Goal: Navigation & Orientation: Find specific page/section

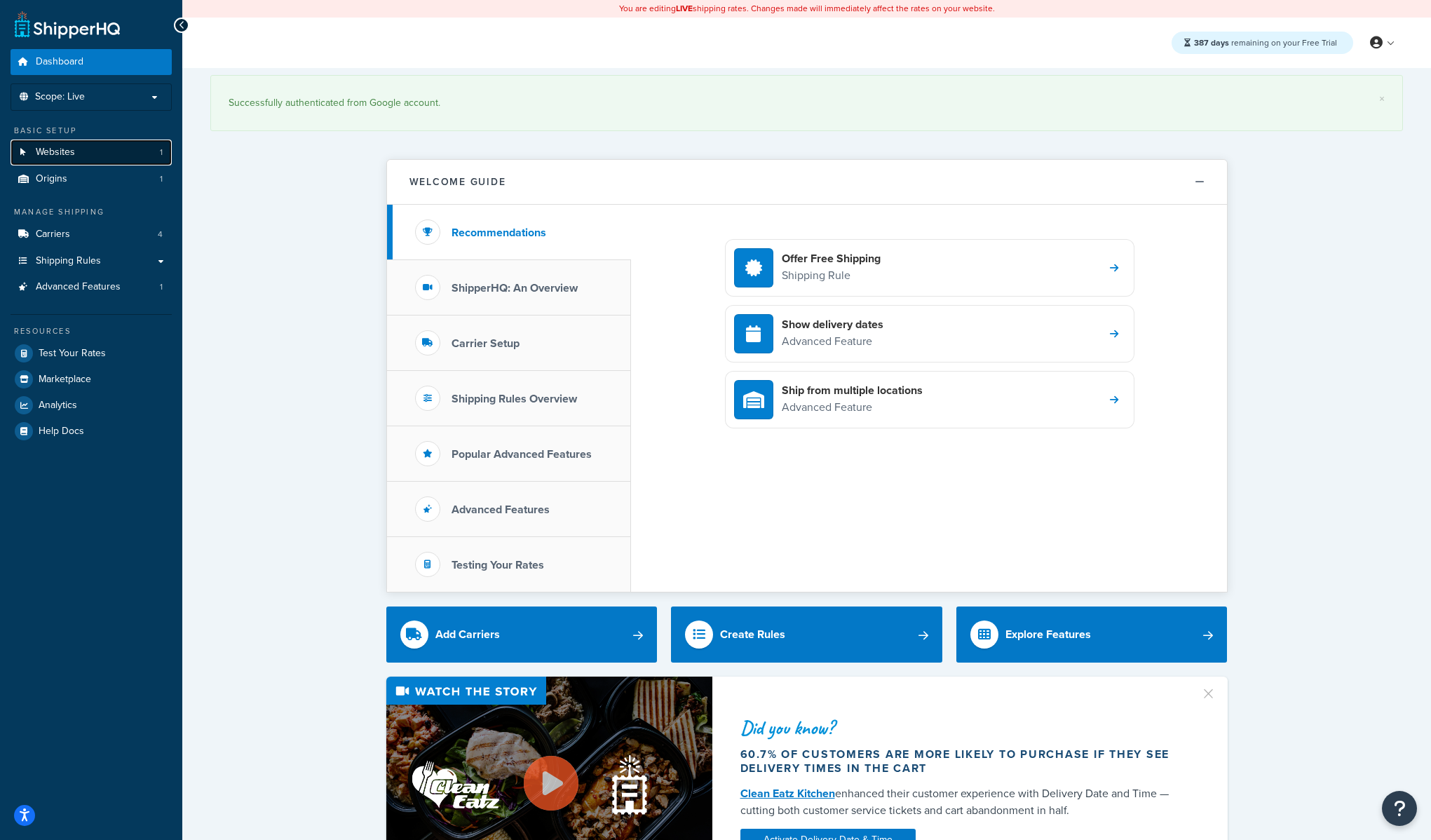
click at [101, 158] on link "Websites 1" at bounding box center [91, 152] width 161 height 26
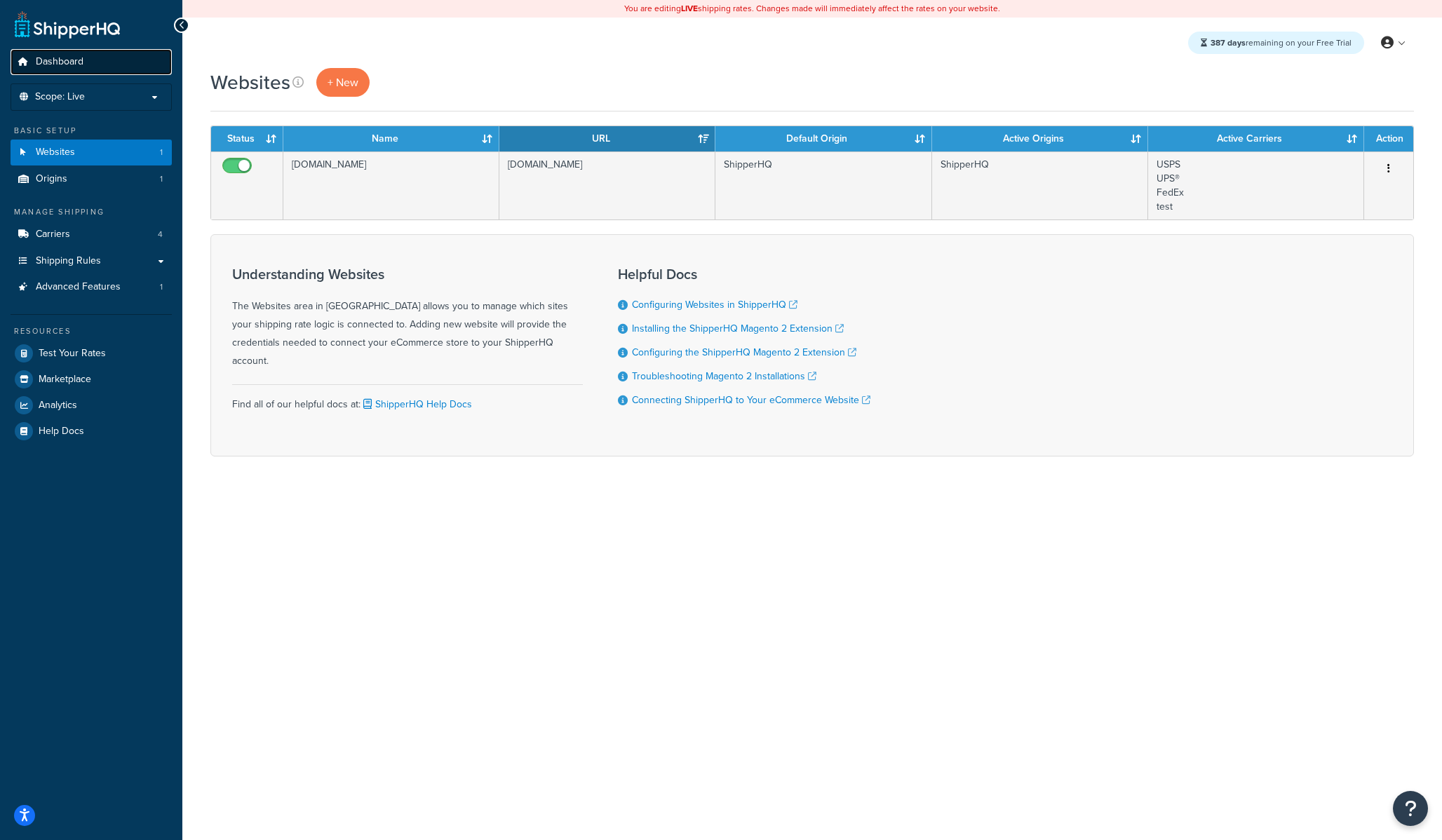
click at [73, 64] on span "Dashboard" at bounding box center [60, 62] width 48 height 12
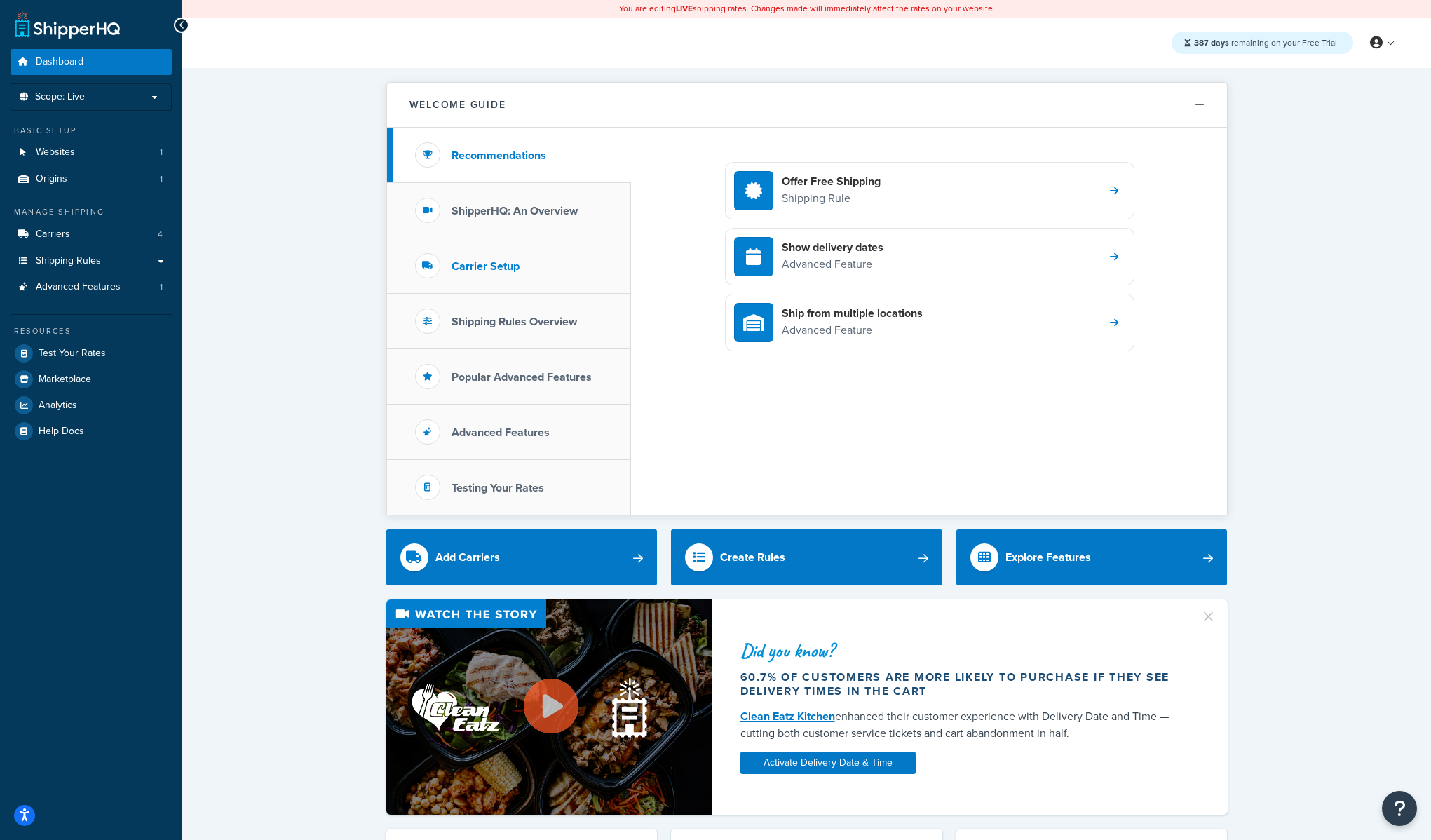
click at [504, 266] on h3 "Carrier Setup" at bounding box center [485, 266] width 68 height 13
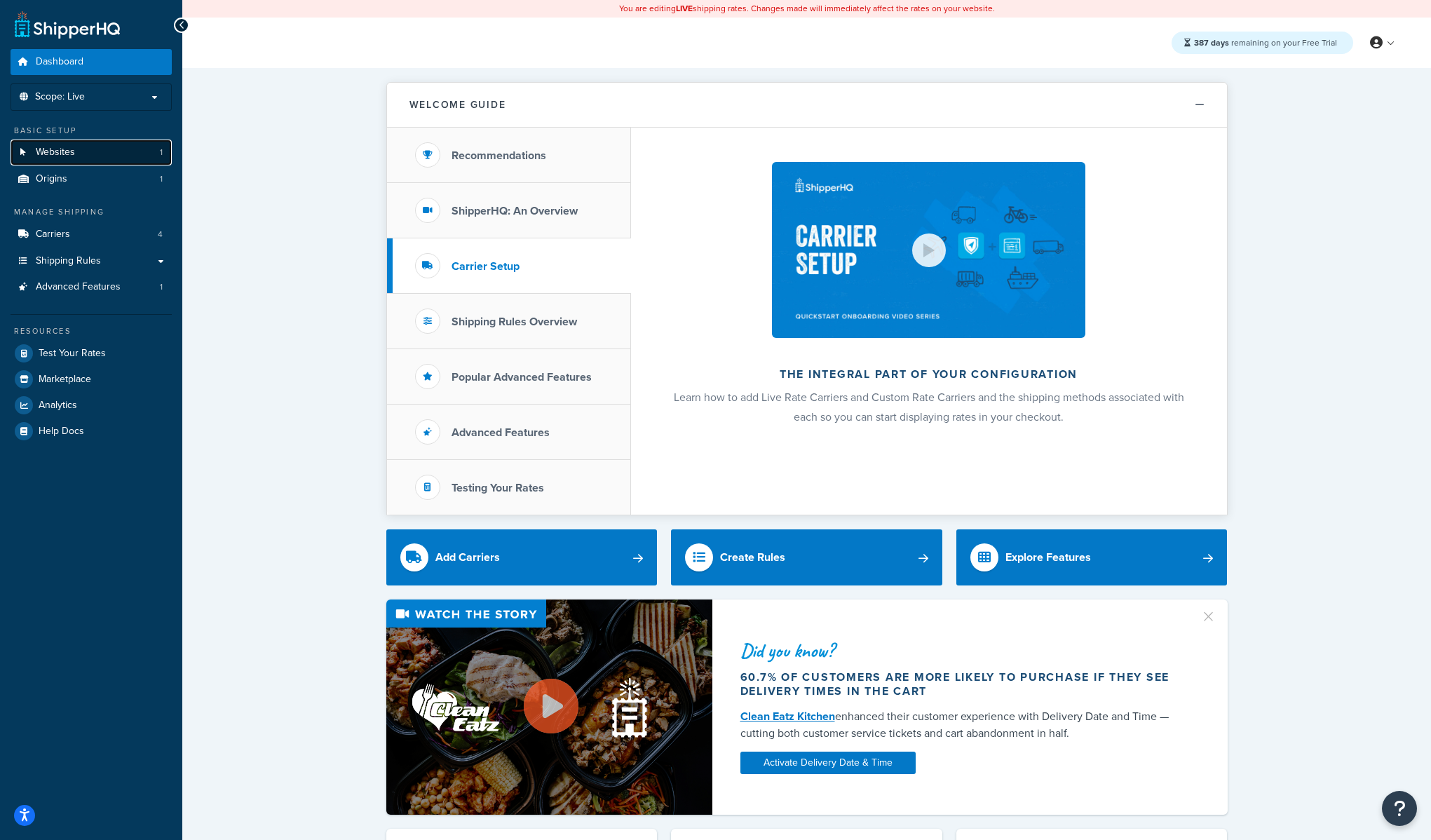
click at [73, 155] on span "Websites" at bounding box center [55, 152] width 40 height 12
click at [262, 178] on div "Welcome Guide Recommendations ShipperHQ: An Overview Carrier Setup Shipping Rul…" at bounding box center [806, 785] width 1249 height 1434
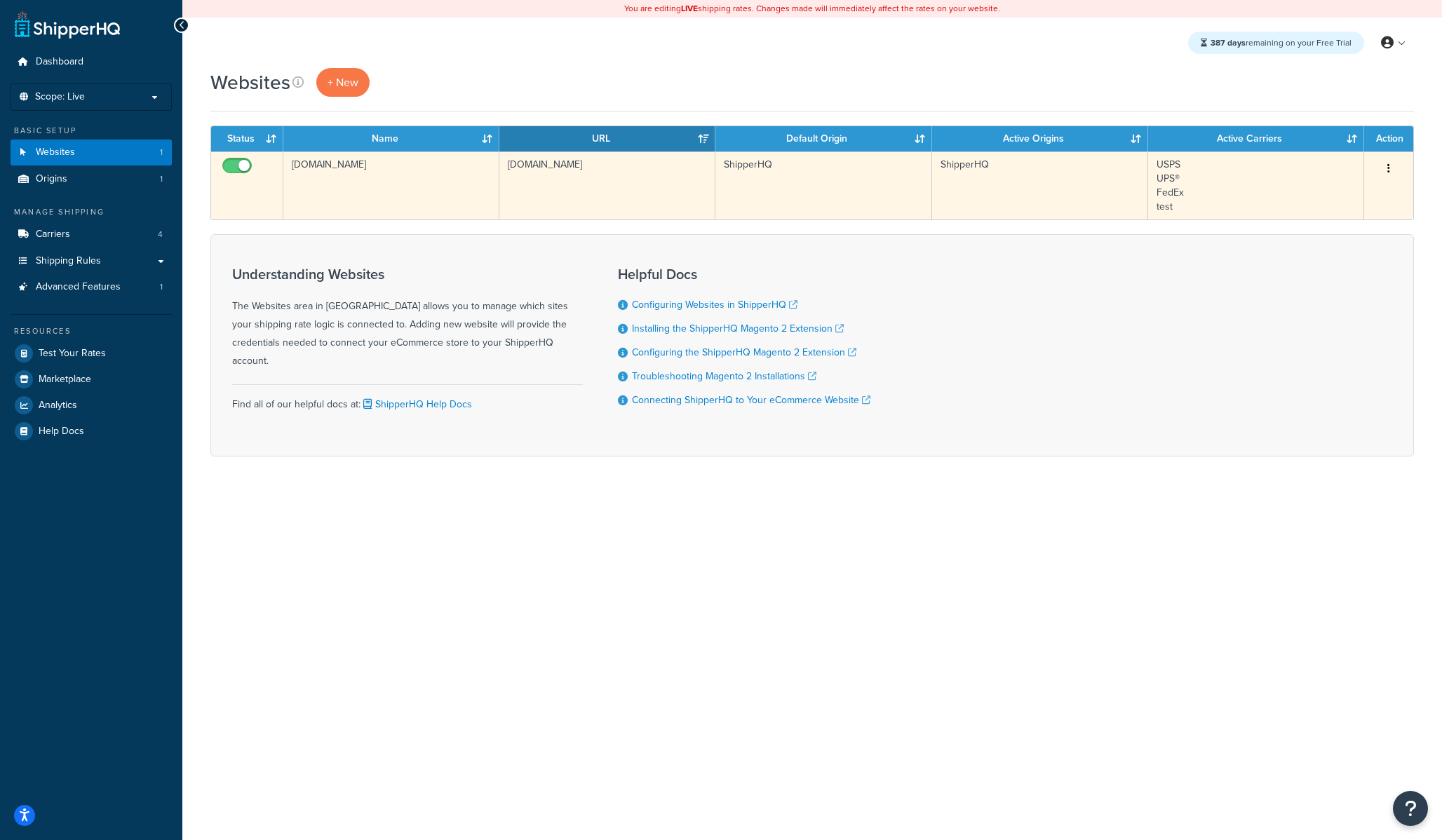
click at [347, 179] on td "shipperhq.com" at bounding box center [391, 185] width 216 height 68
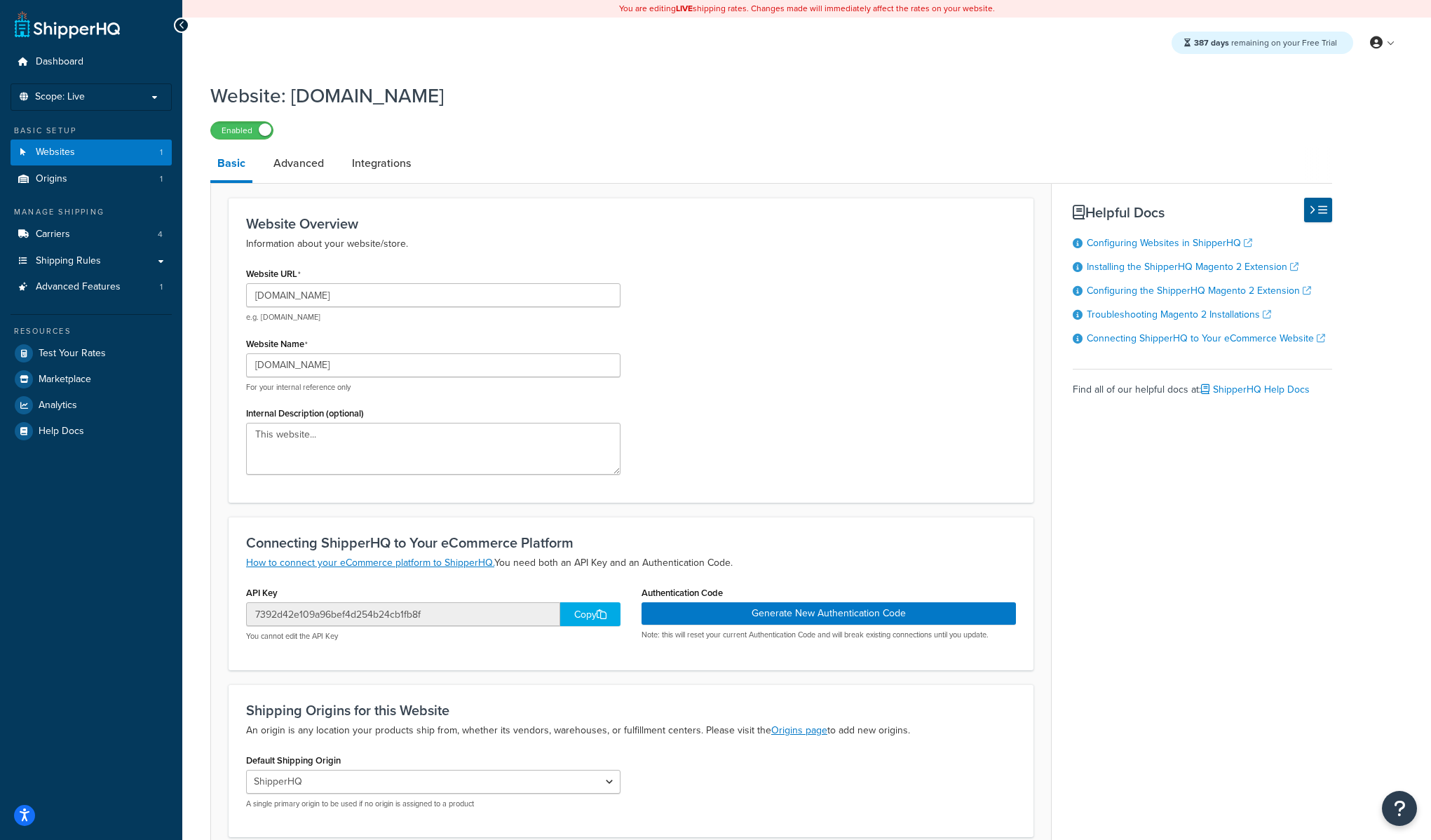
click at [868, 114] on div "Website: [DOMAIN_NAME] Enabled" at bounding box center [770, 107] width 1122 height 64
